Goal: Check status: Check status

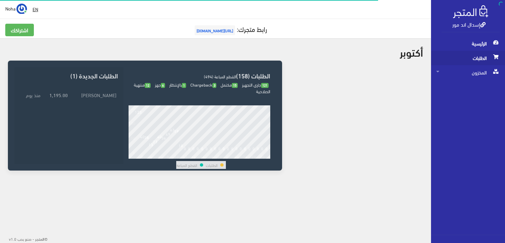
click at [480, 56] on span "الطلبات" at bounding box center [467, 58] width 63 height 14
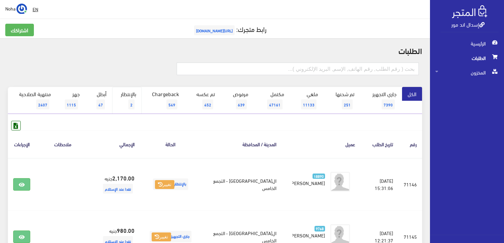
click at [132, 103] on span "2" at bounding box center [131, 104] width 6 height 10
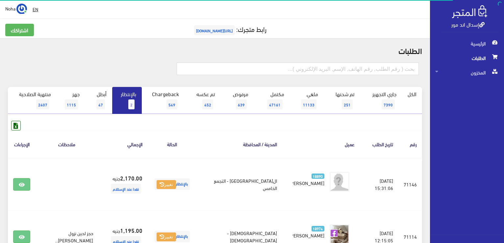
click at [131, 102] on span "2" at bounding box center [131, 104] width 6 height 10
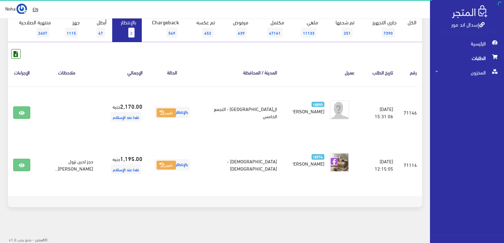
scroll to position [72, 0]
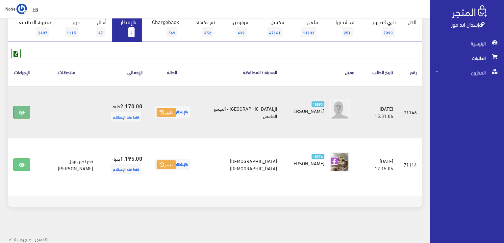
click at [25, 112] on icon at bounding box center [22, 112] width 6 height 5
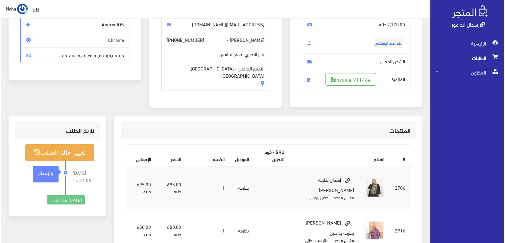
scroll to position [99, 0]
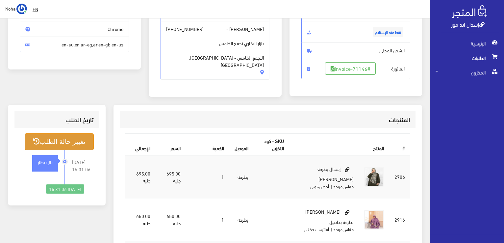
click at [69, 143] on button "تغيير حالة الطلب" at bounding box center [59, 141] width 69 height 17
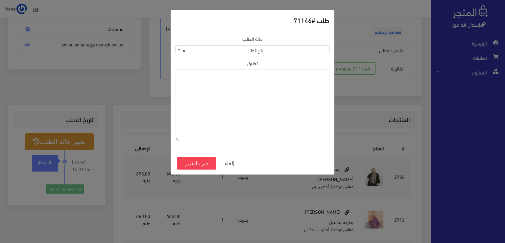
click at [179, 50] on b at bounding box center [179, 50] width 3 height 2
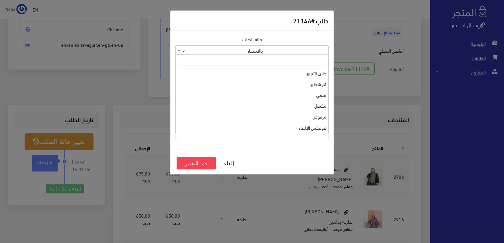
scroll to position [88, 0]
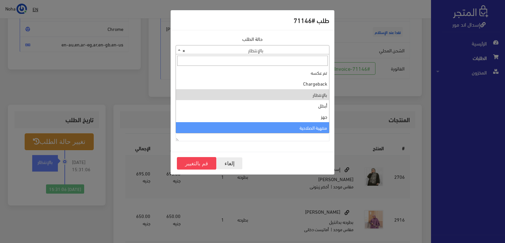
click at [225, 163] on button "إلغاء" at bounding box center [229, 163] width 26 height 12
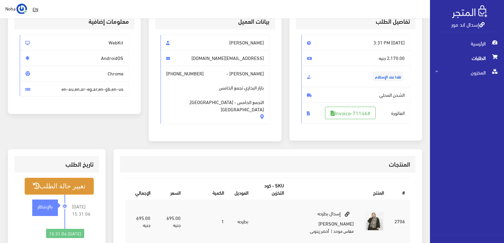
scroll to position [0, 0]
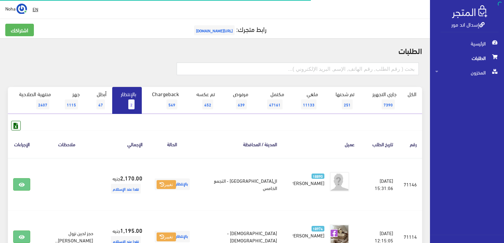
scroll to position [72, 0]
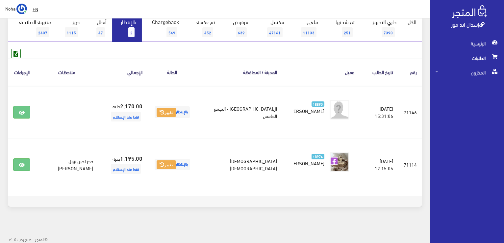
click at [132, 31] on span "2" at bounding box center [131, 32] width 6 height 10
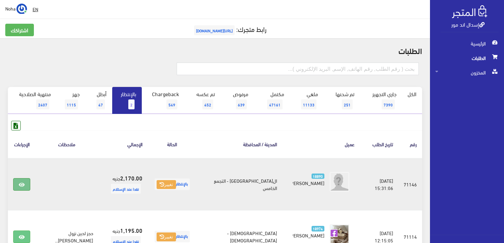
click at [22, 183] on icon at bounding box center [22, 184] width 6 height 5
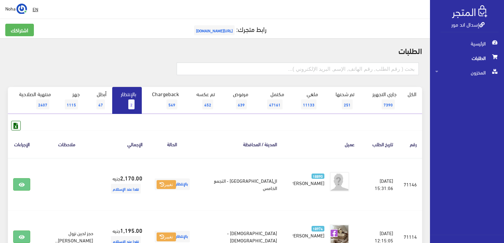
scroll to position [72, 0]
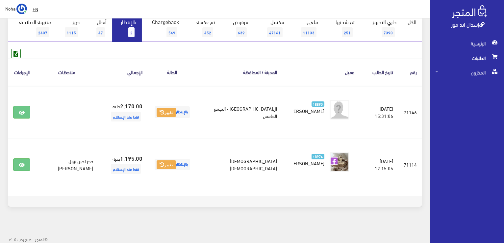
click at [132, 30] on span "2" at bounding box center [131, 32] width 6 height 10
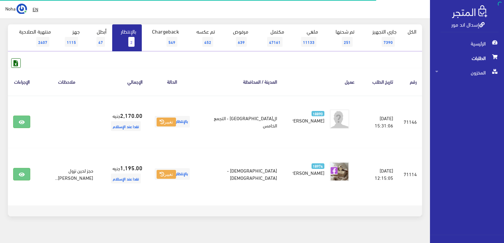
scroll to position [72, 0]
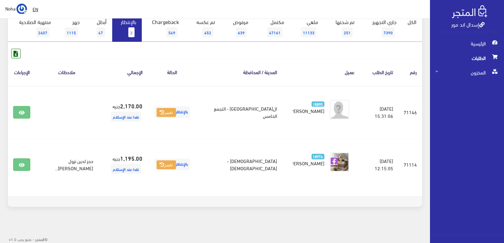
click at [129, 28] on span "2" at bounding box center [131, 32] width 6 height 10
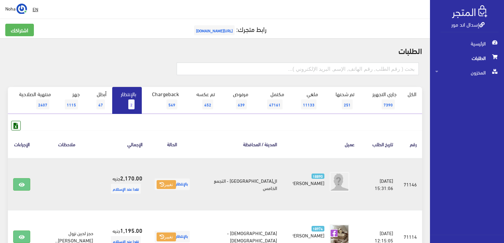
drag, startPoint x: 108, startPoint y: 138, endPoint x: 83, endPoint y: 180, distance: 48.3
click at [86, 180] on td at bounding box center [67, 184] width 63 height 53
click at [21, 181] on link at bounding box center [21, 184] width 17 height 12
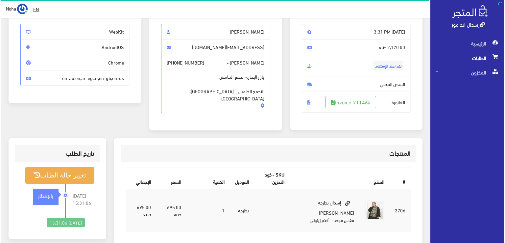
scroll to position [99, 0]
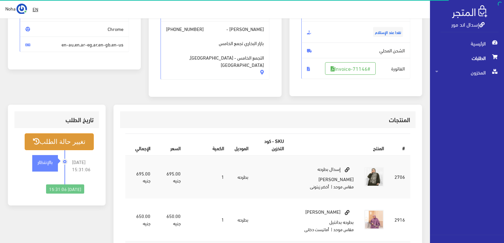
click at [72, 138] on button "تغيير حالة الطلب" at bounding box center [59, 141] width 69 height 17
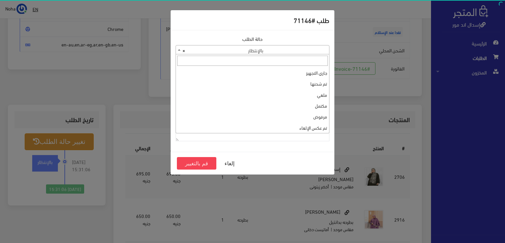
click at [179, 48] on span at bounding box center [179, 49] width 7 height 9
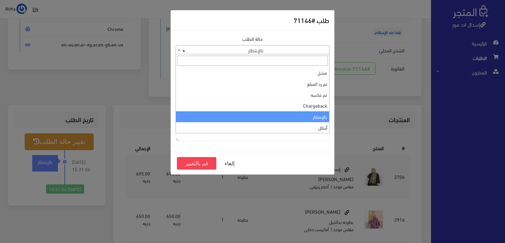
scroll to position [88, 0]
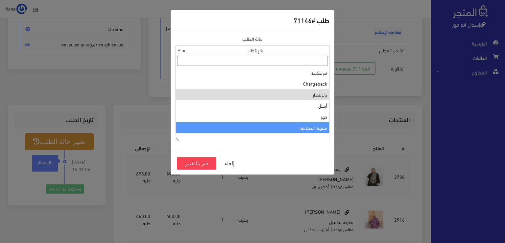
select select "14"
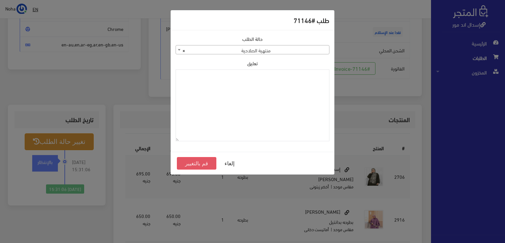
click at [205, 163] on button "قم بالتغيير" at bounding box center [196, 163] width 39 height 12
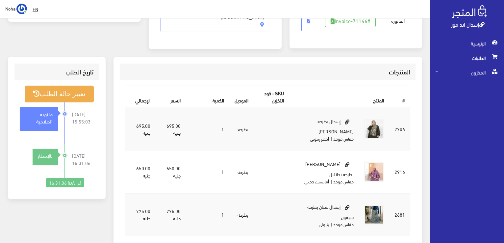
scroll to position [66, 0]
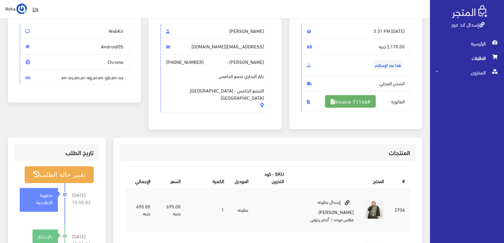
click at [358, 101] on link "#Invoice-71146" at bounding box center [350, 101] width 51 height 12
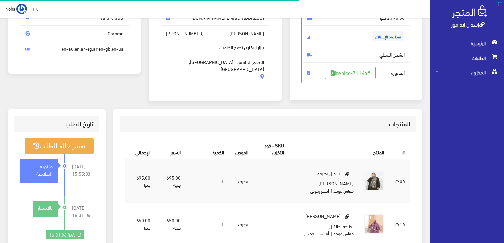
scroll to position [94, 0]
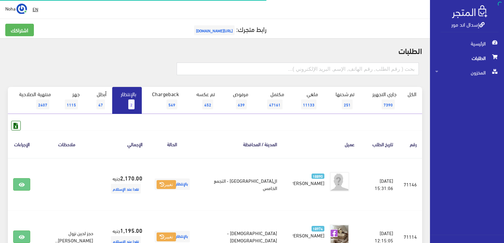
scroll to position [72, 0]
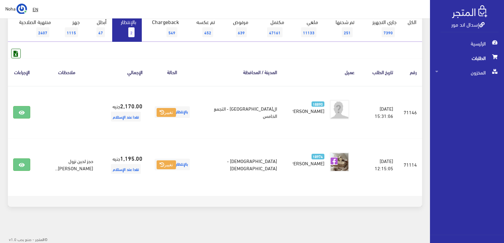
click at [130, 31] on span "2" at bounding box center [131, 32] width 6 height 10
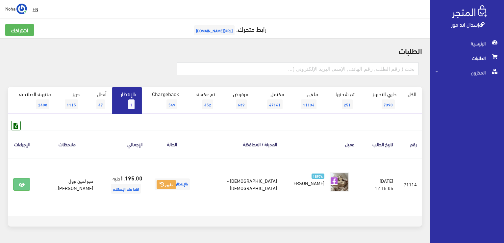
click at [128, 104] on link "بالإنتظار 1" at bounding box center [127, 100] width 30 height 27
